Goal: Information Seeking & Learning: Learn about a topic

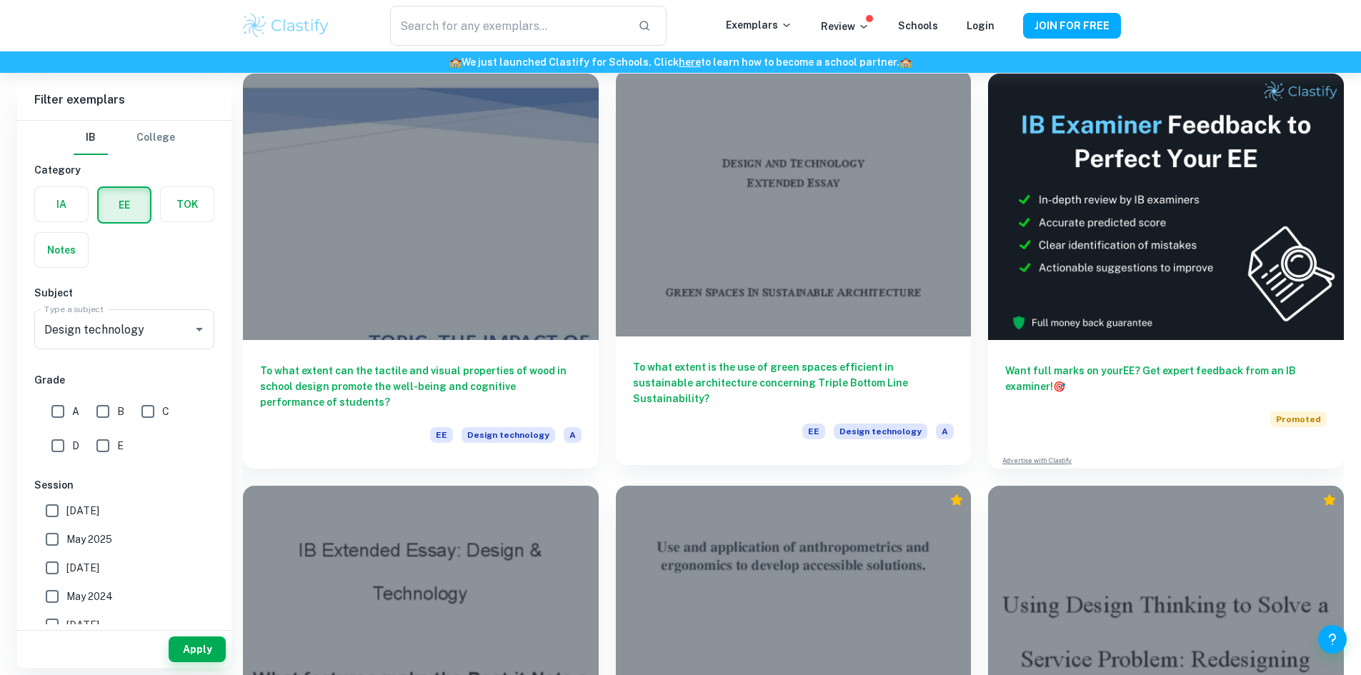
scroll to position [103, 0]
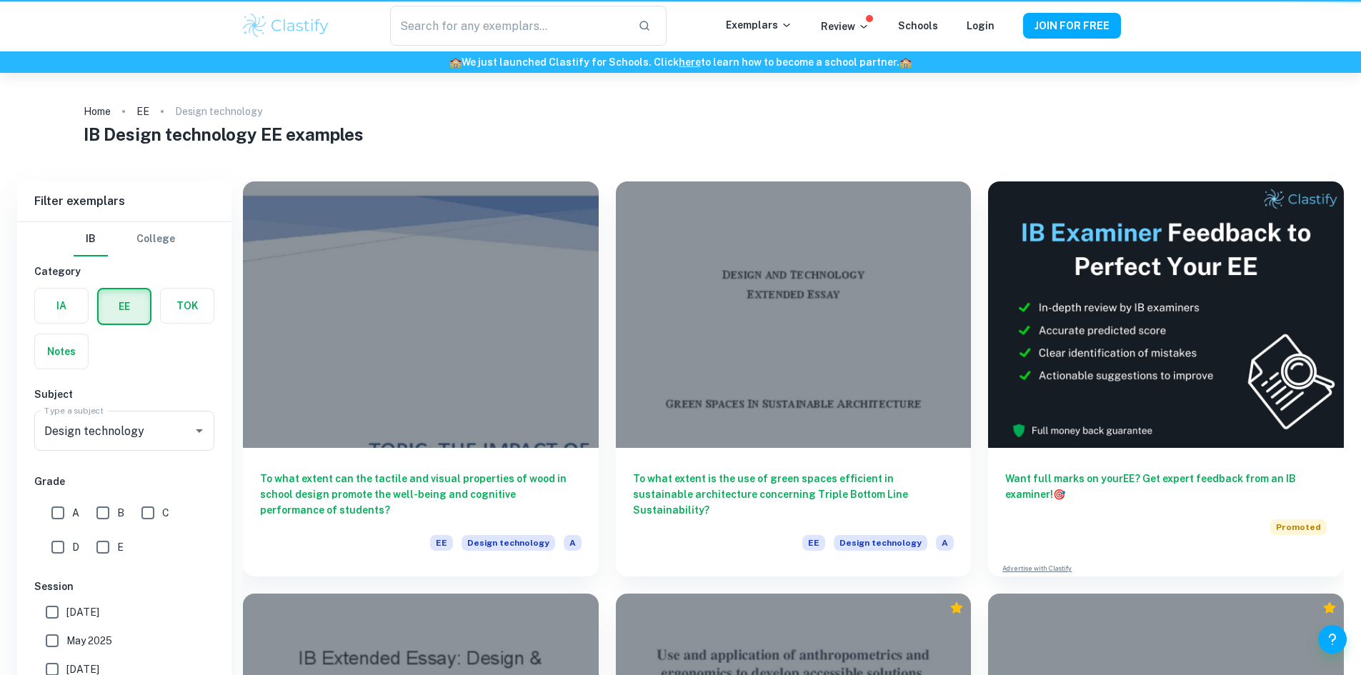
scroll to position [103, 0]
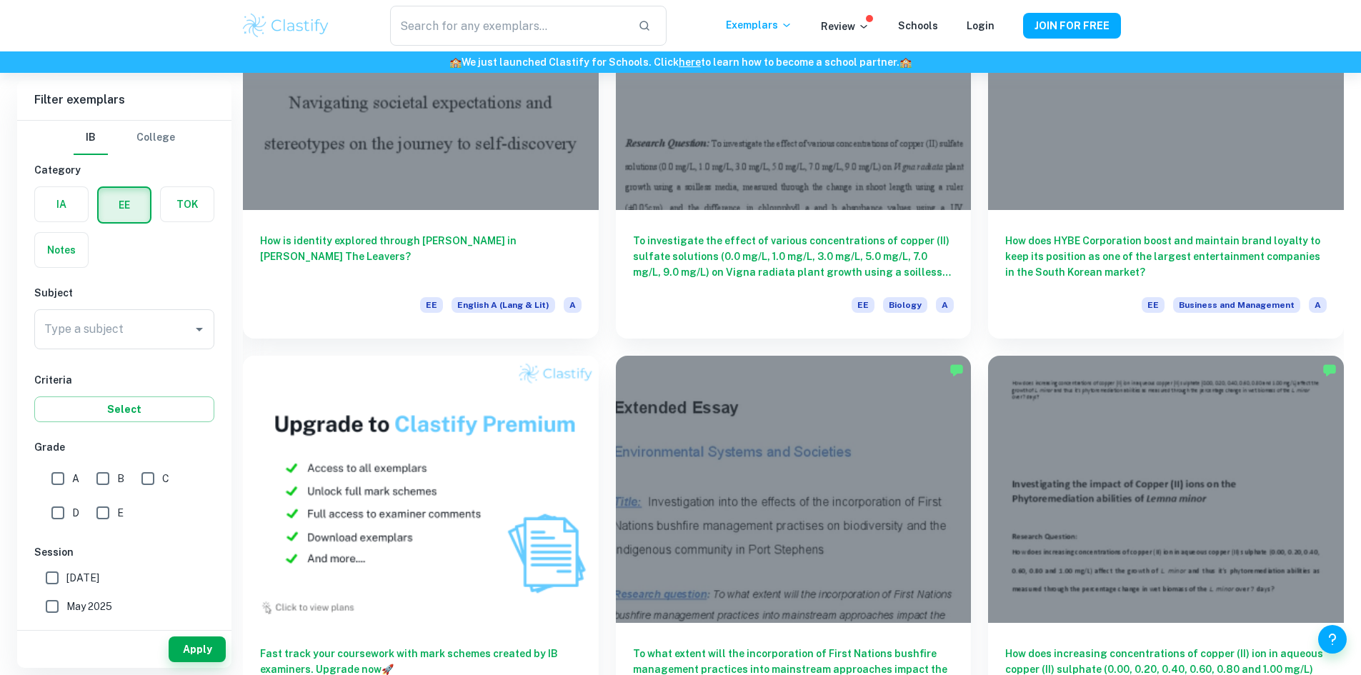
scroll to position [1001, 0]
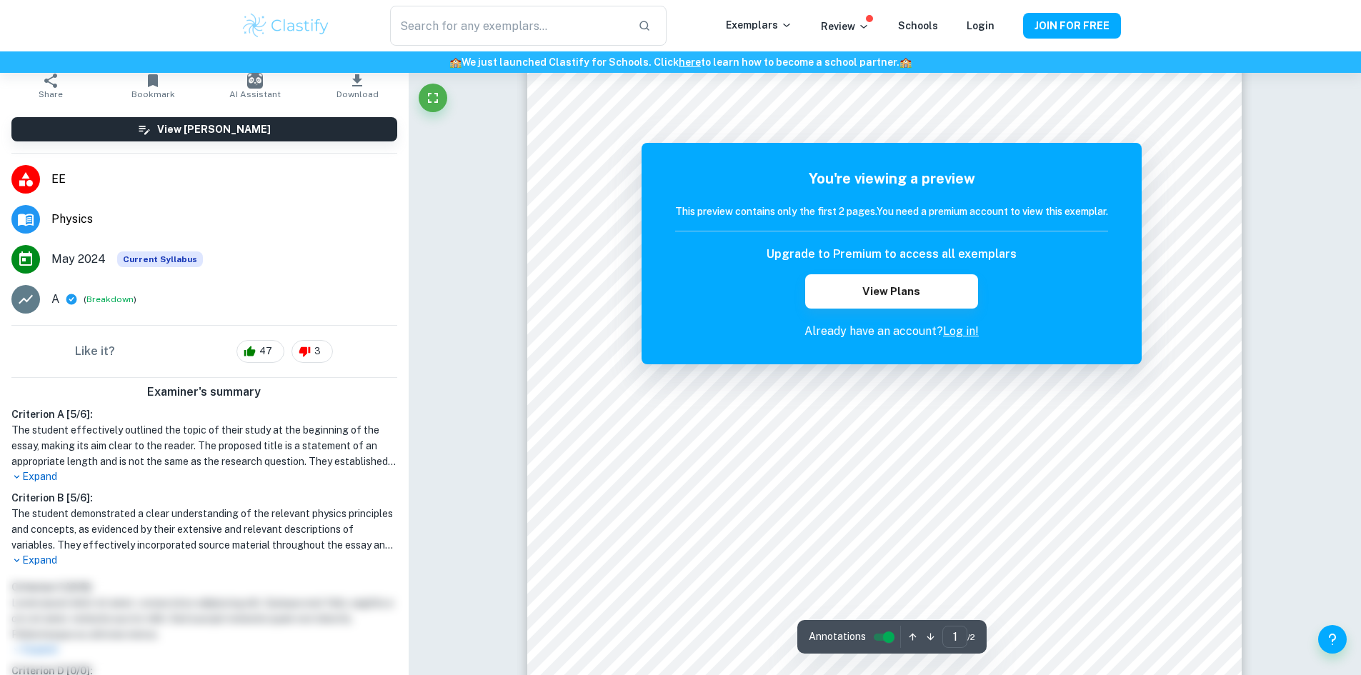
scroll to position [152, 0]
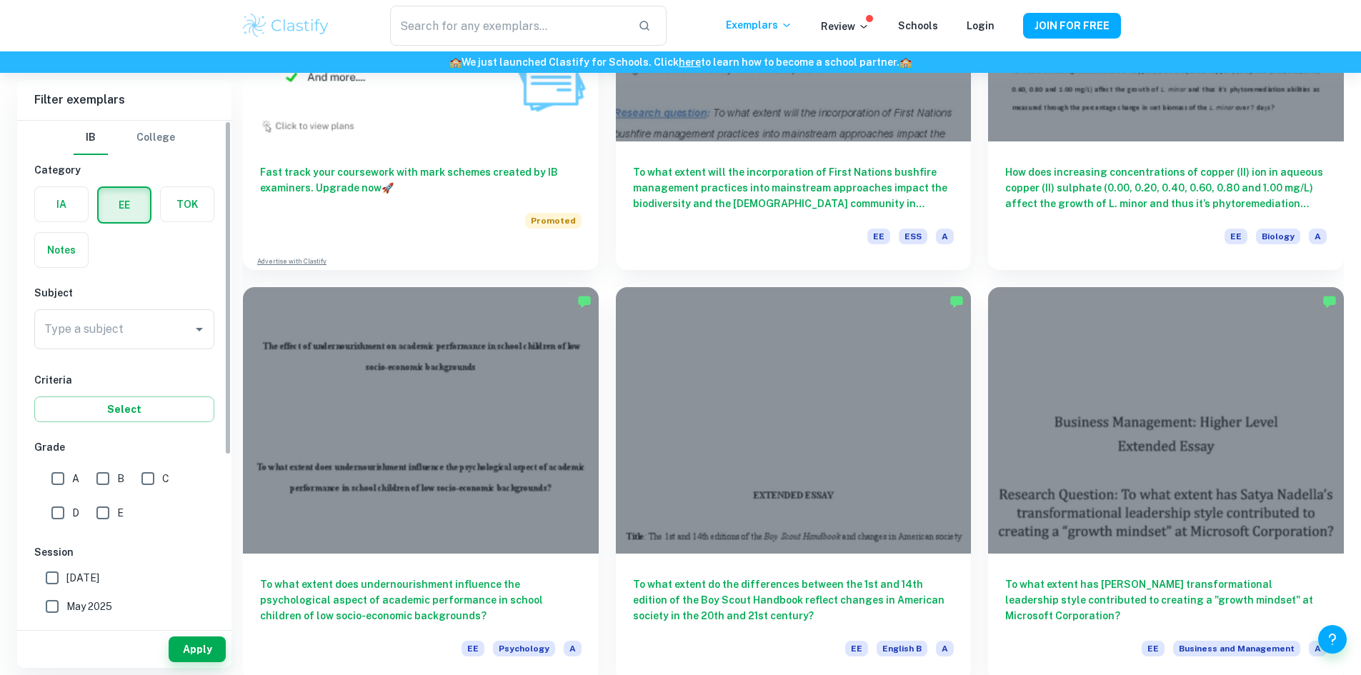
scroll to position [1358, 0]
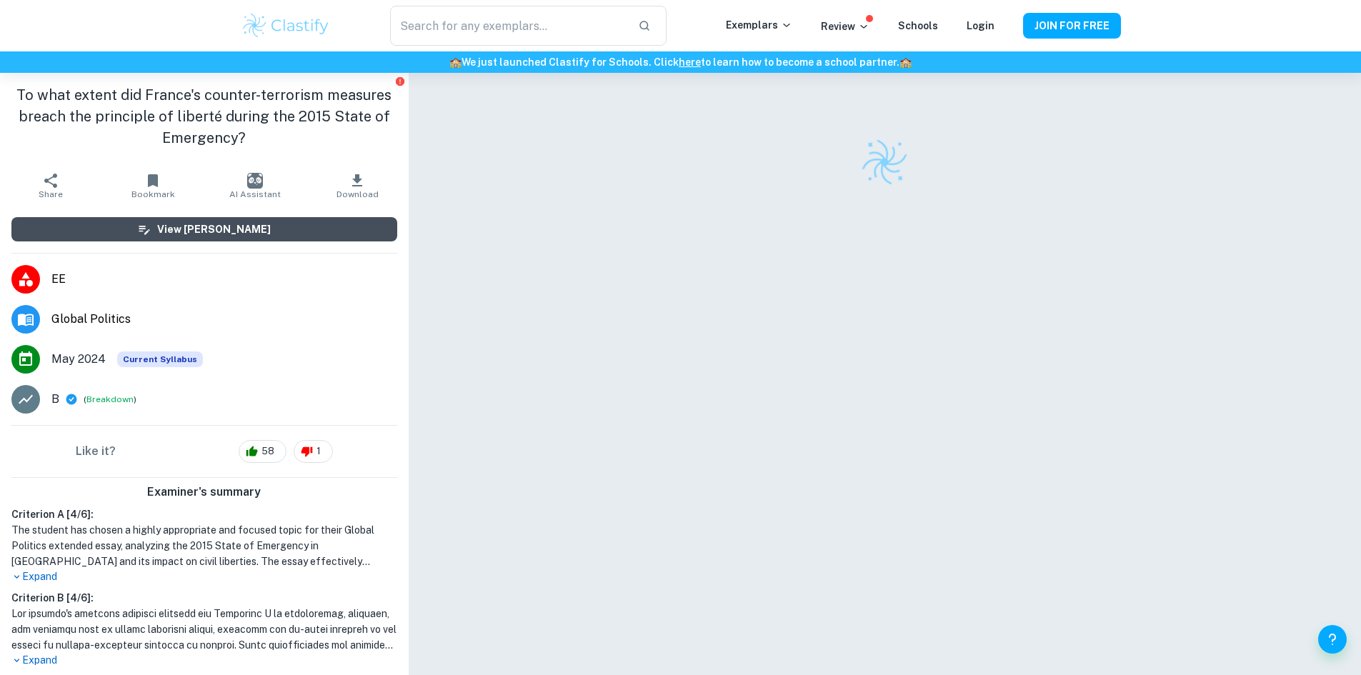
click at [242, 236] on h6 "View [PERSON_NAME]" at bounding box center [214, 230] width 114 height 16
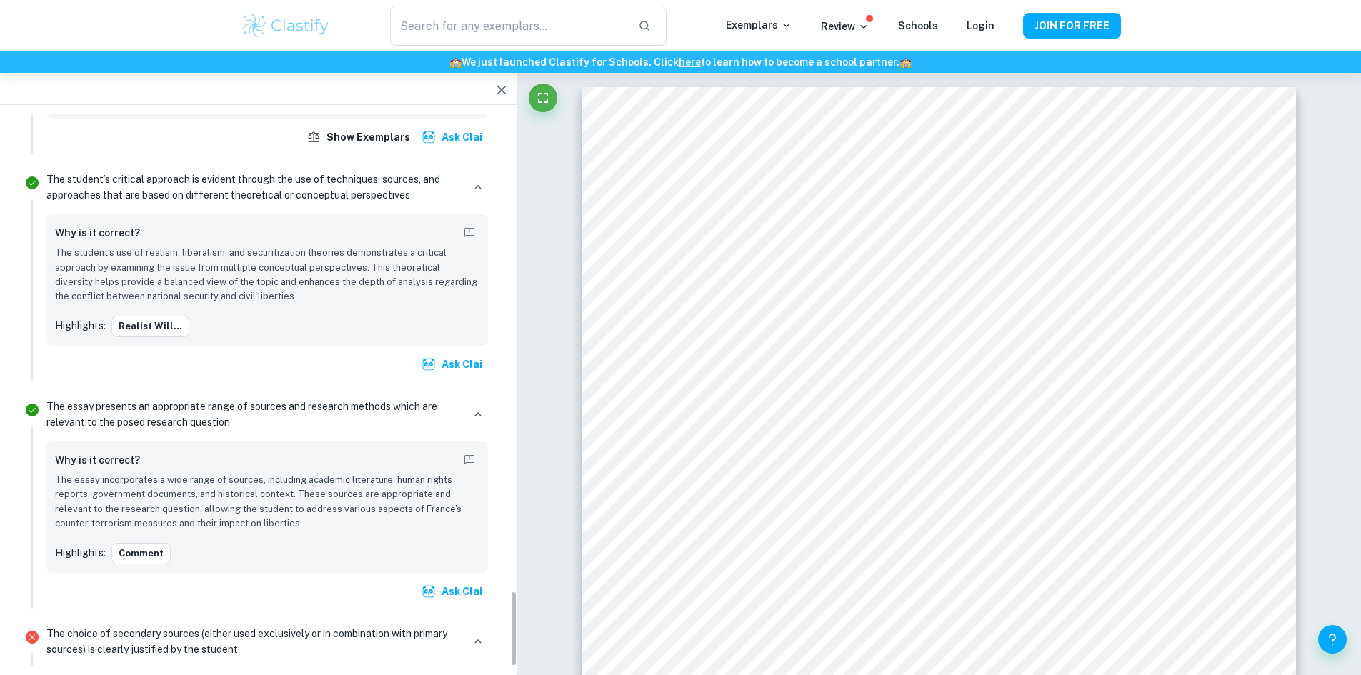
scroll to position [3451, 0]
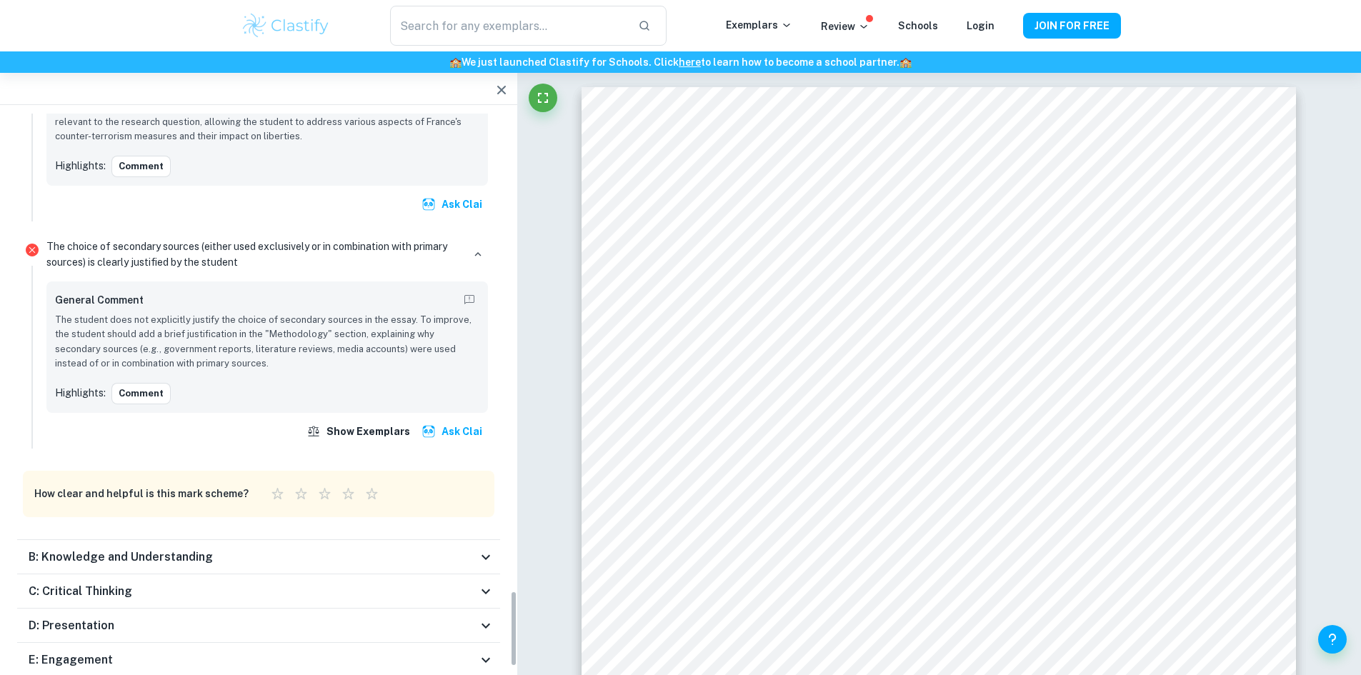
drag, startPoint x: 516, startPoint y: 344, endPoint x: 500, endPoint y: 680, distance: 336.3
click at [500, 675] on html "We value your privacy We use cookies to enhance your browsing experience, serve…" at bounding box center [680, 337] width 1361 height 675
click at [460, 652] on div "E: Engagement" at bounding box center [253, 660] width 449 height 17
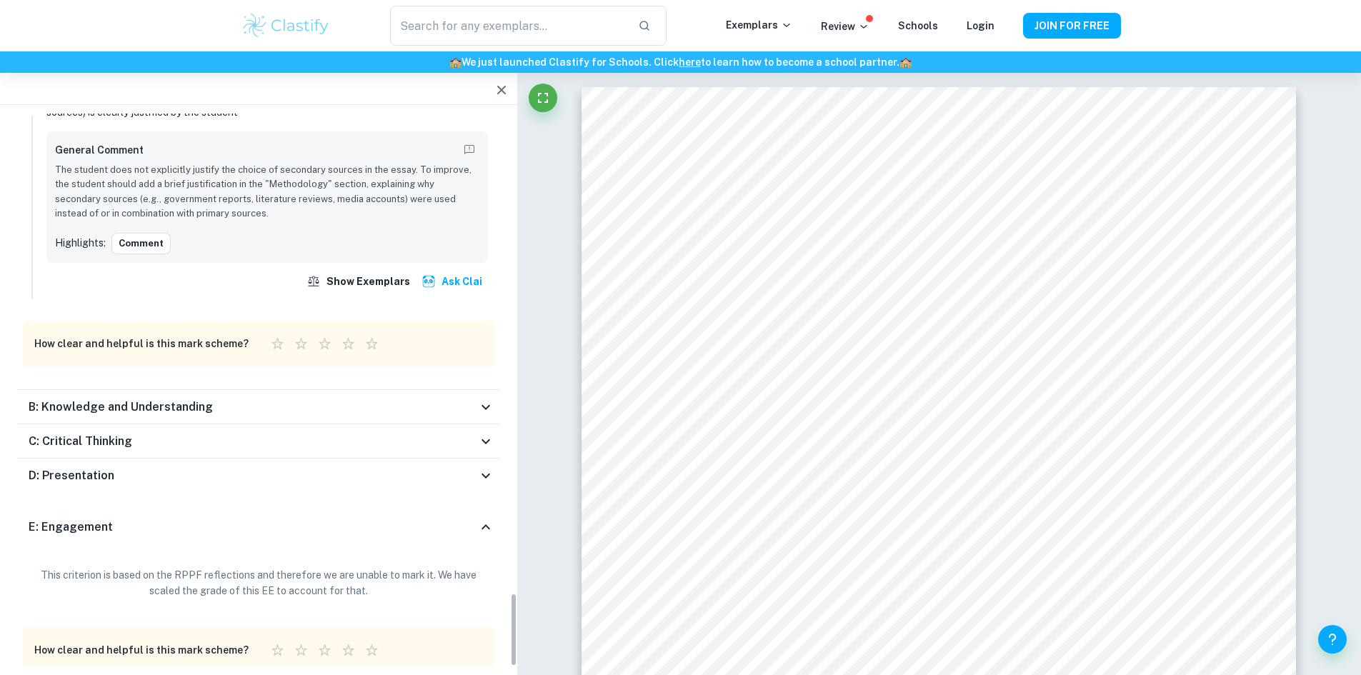
scroll to position [3604, 0]
click at [444, 502] on div "E: Engagement" at bounding box center [258, 525] width 483 height 46
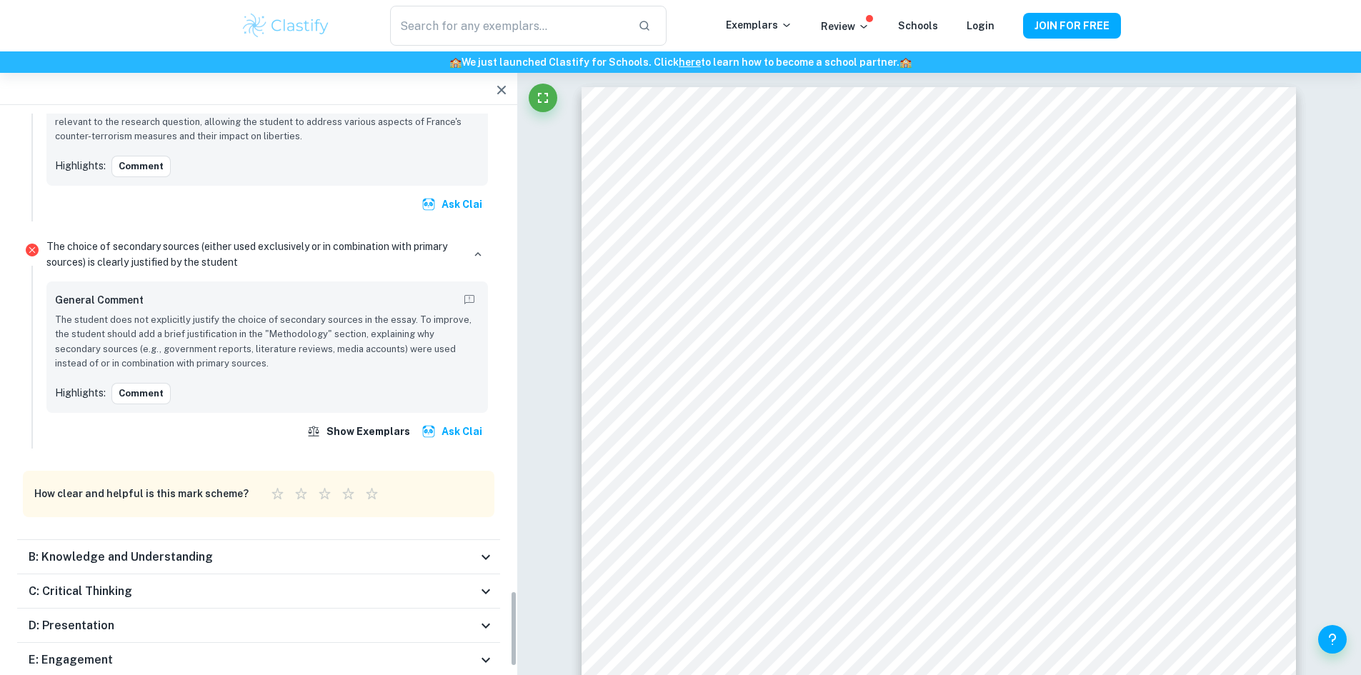
click at [438, 617] on div "D: Presentation" at bounding box center [253, 625] width 449 height 17
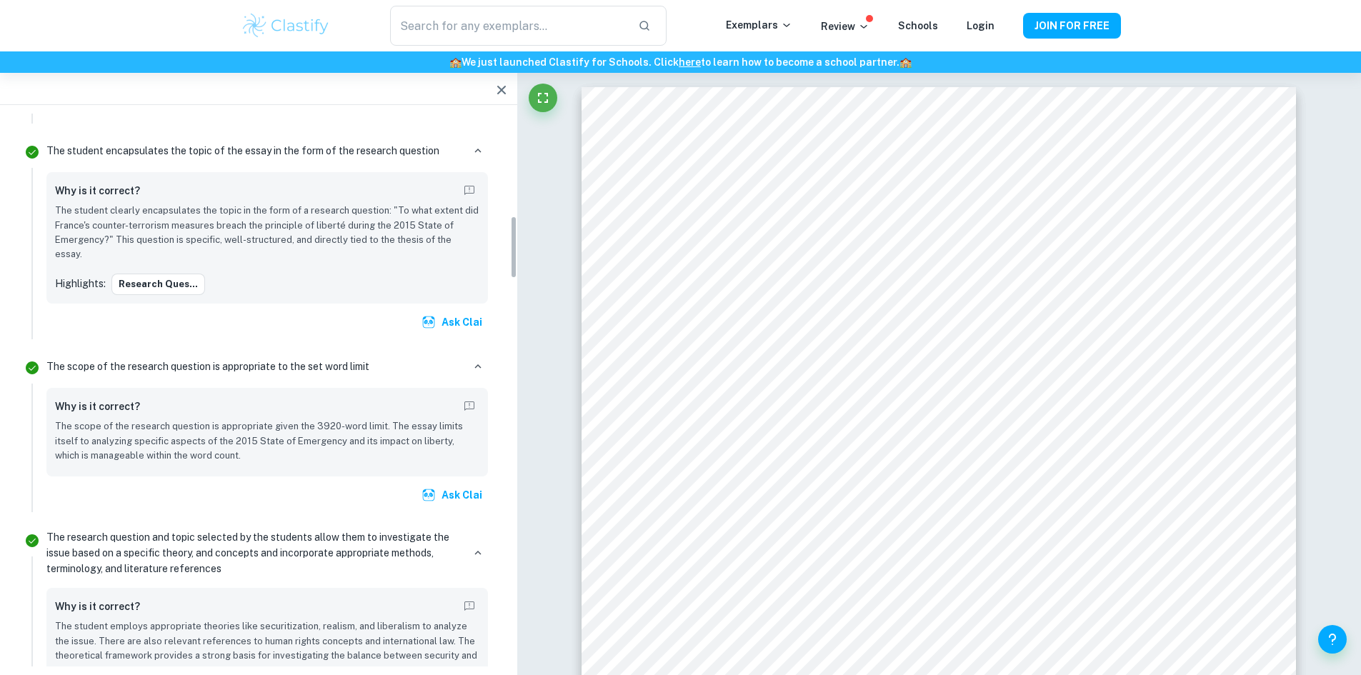
scroll to position [0, 0]
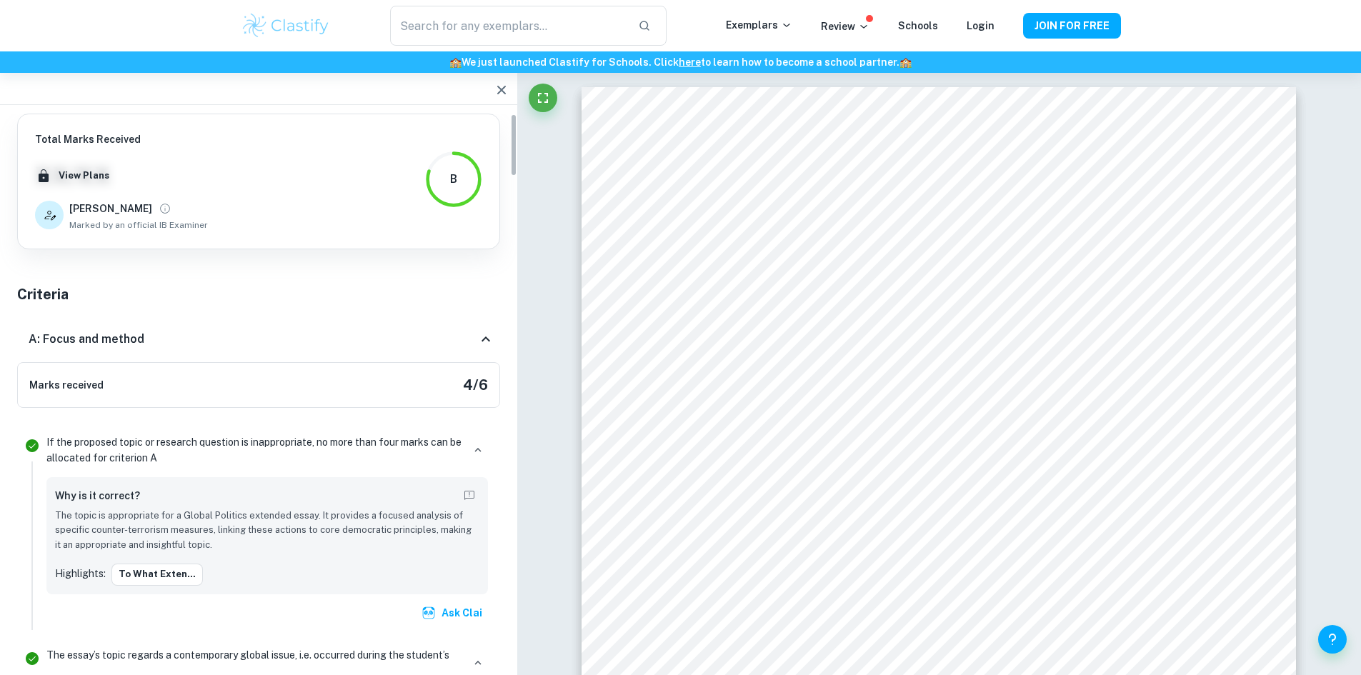
drag, startPoint x: 515, startPoint y: 602, endPoint x: 550, endPoint y: 61, distance: 542.9
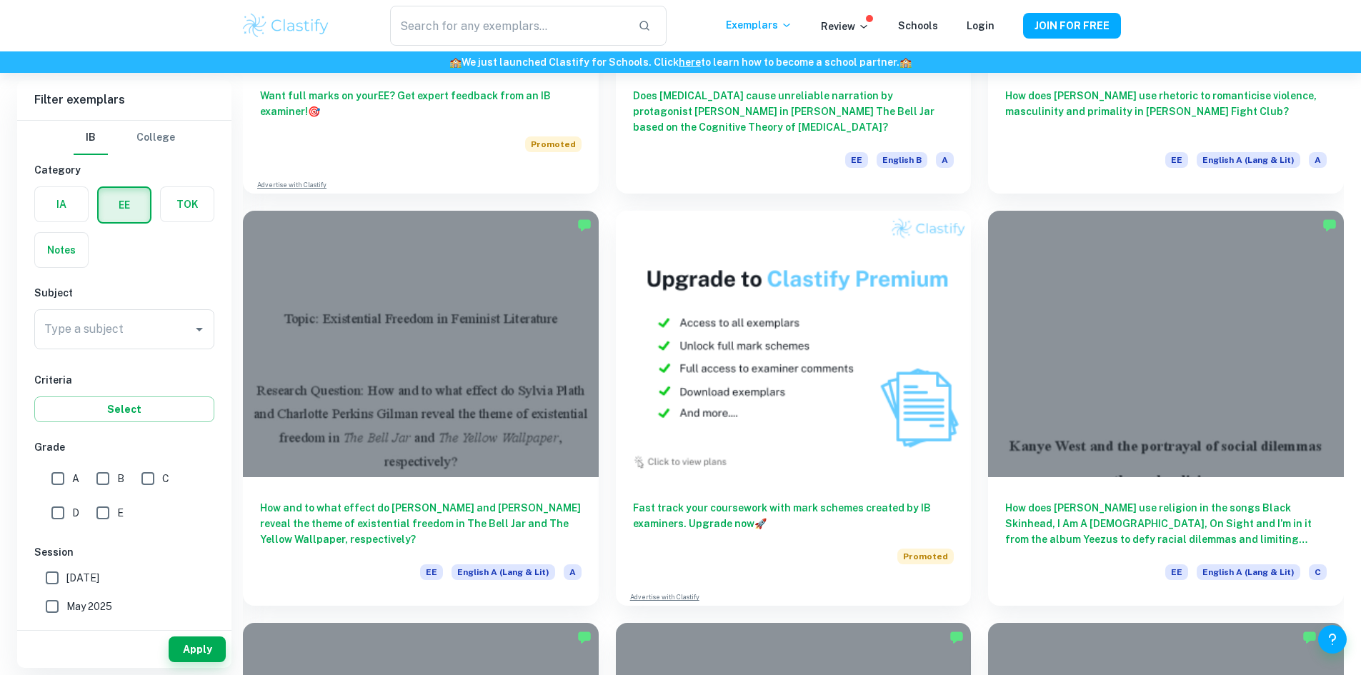
scroll to position [3002, 0]
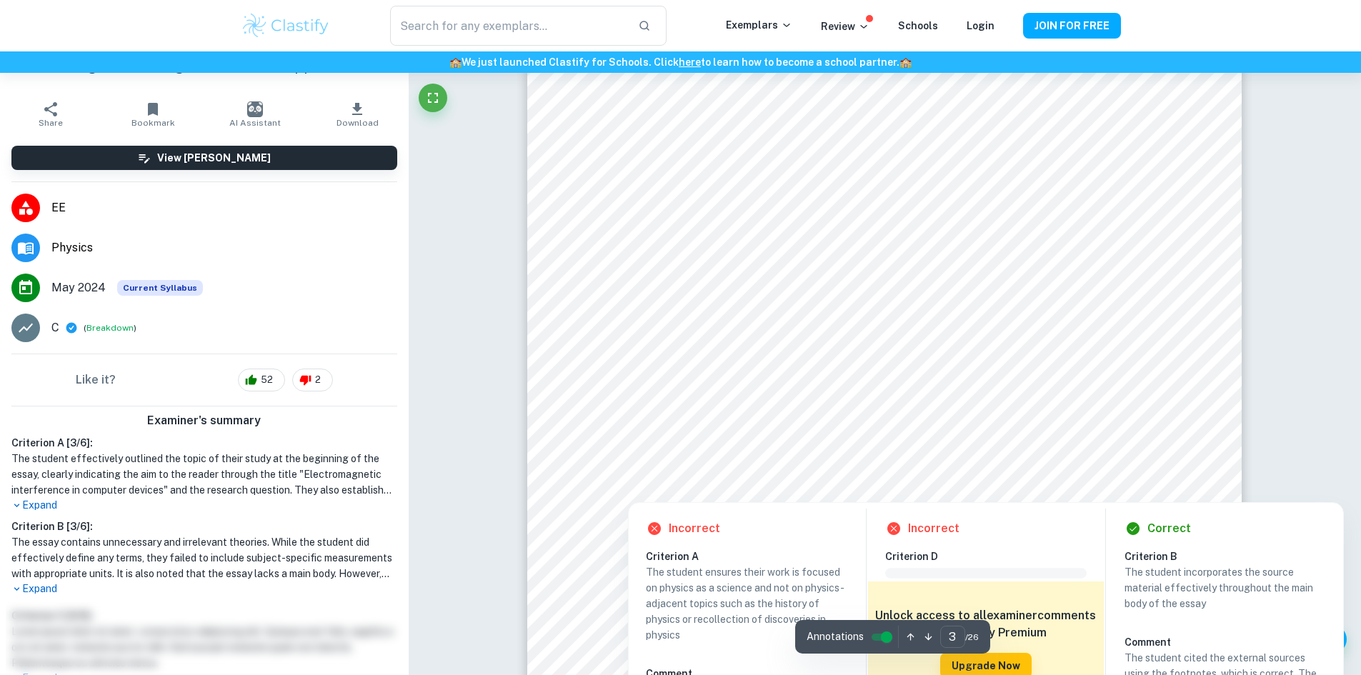
scroll to position [2787, 0]
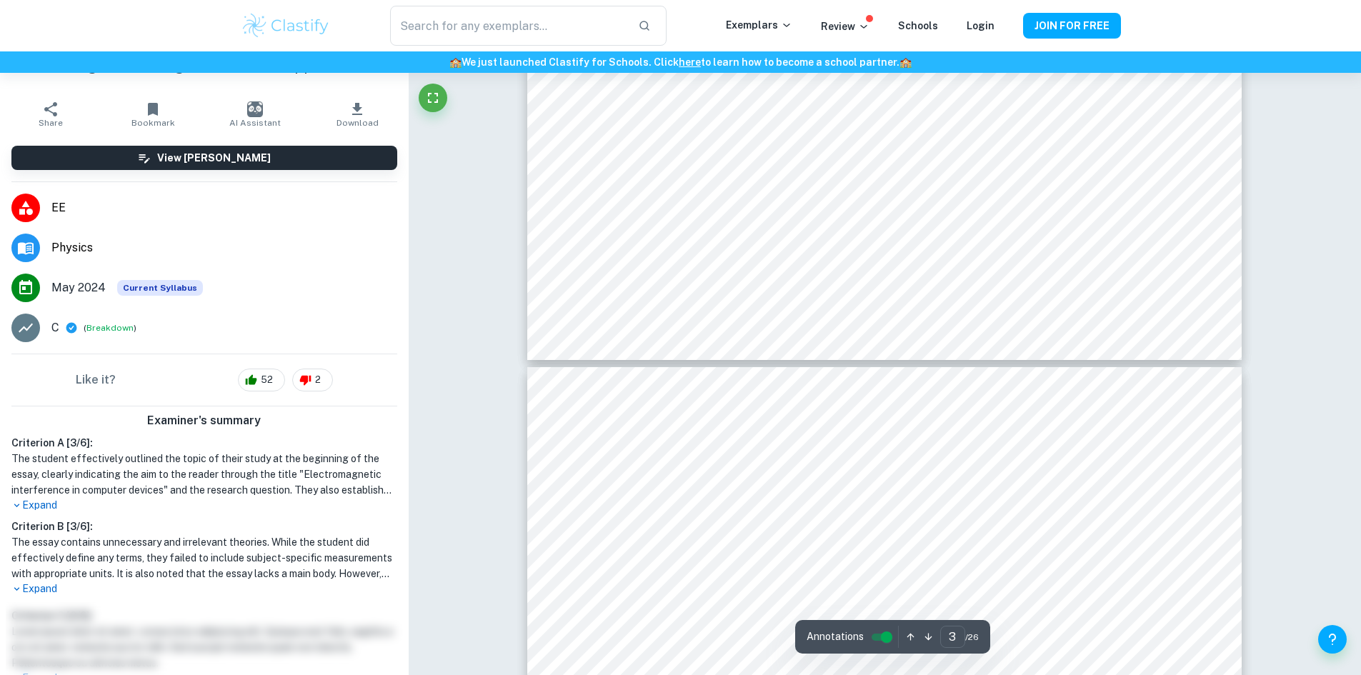
type input "4"
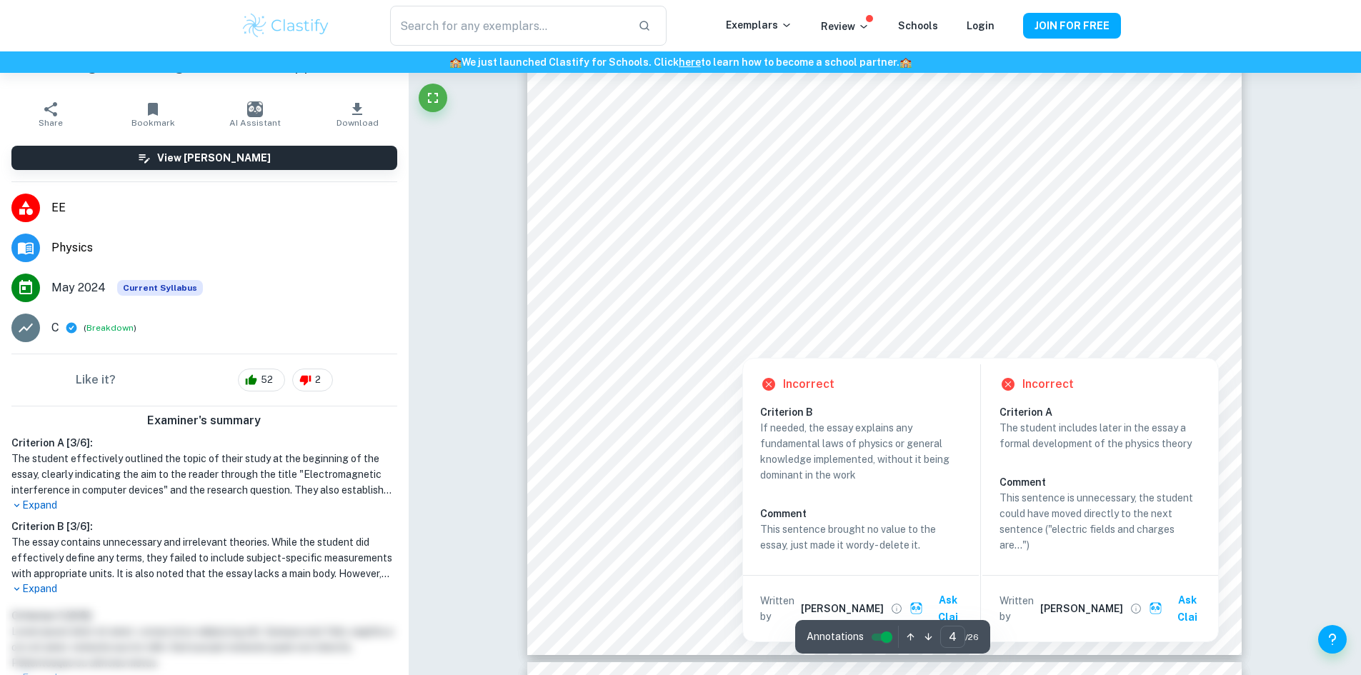
scroll to position [3788, 0]
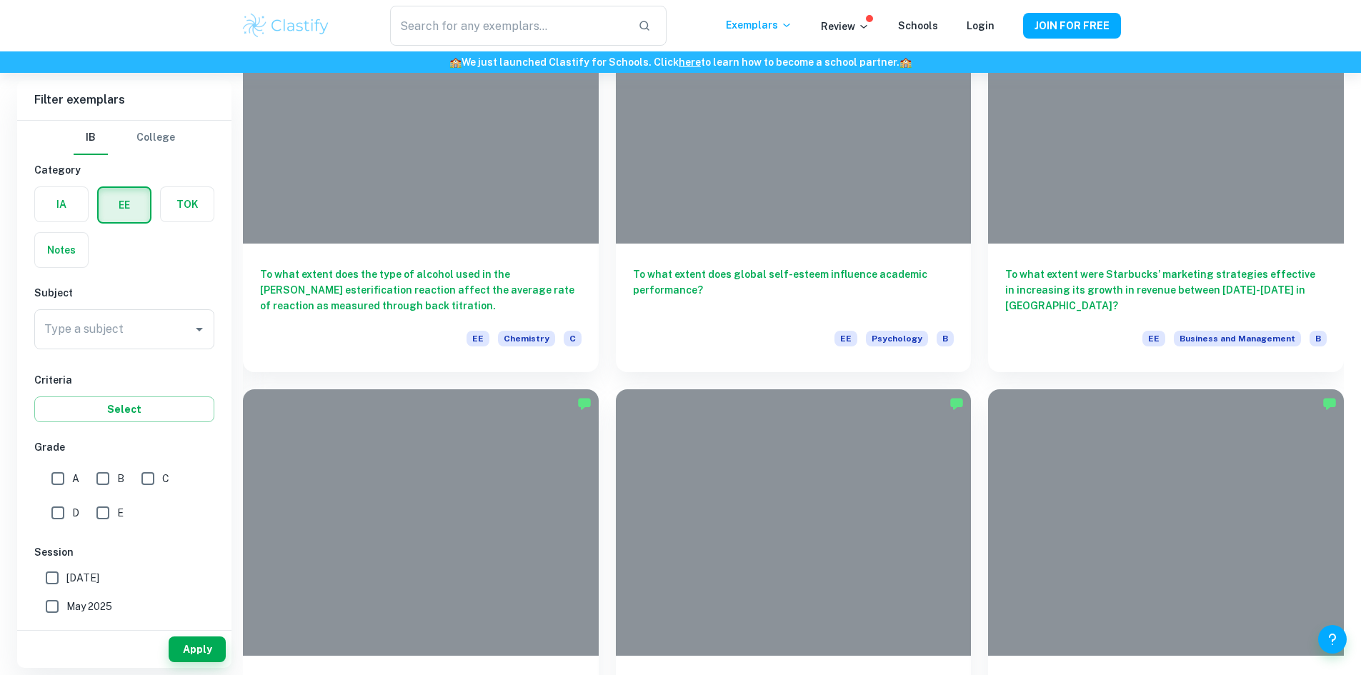
scroll to position [12150, 0]
